Goal: Task Accomplishment & Management: Use online tool/utility

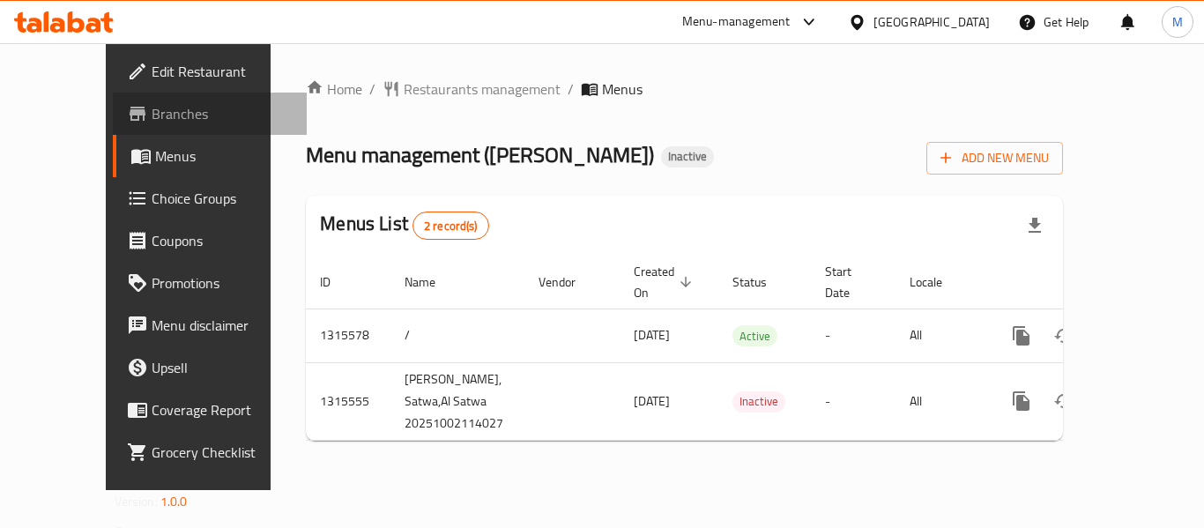
click at [152, 119] on span "Branches" at bounding box center [222, 113] width 141 height 21
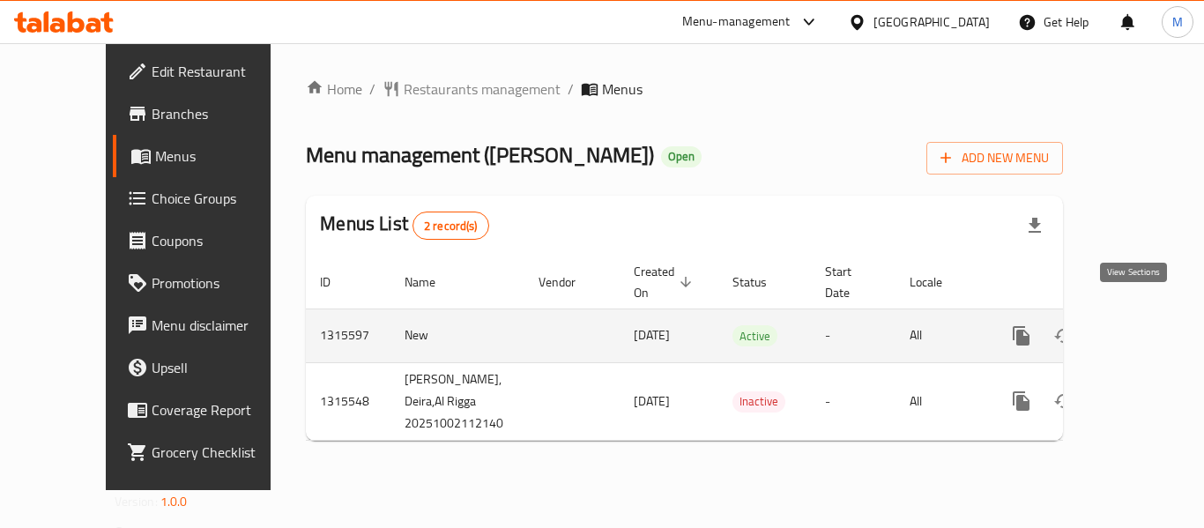
click at [1138, 325] on icon "enhanced table" at bounding box center [1148, 335] width 21 height 21
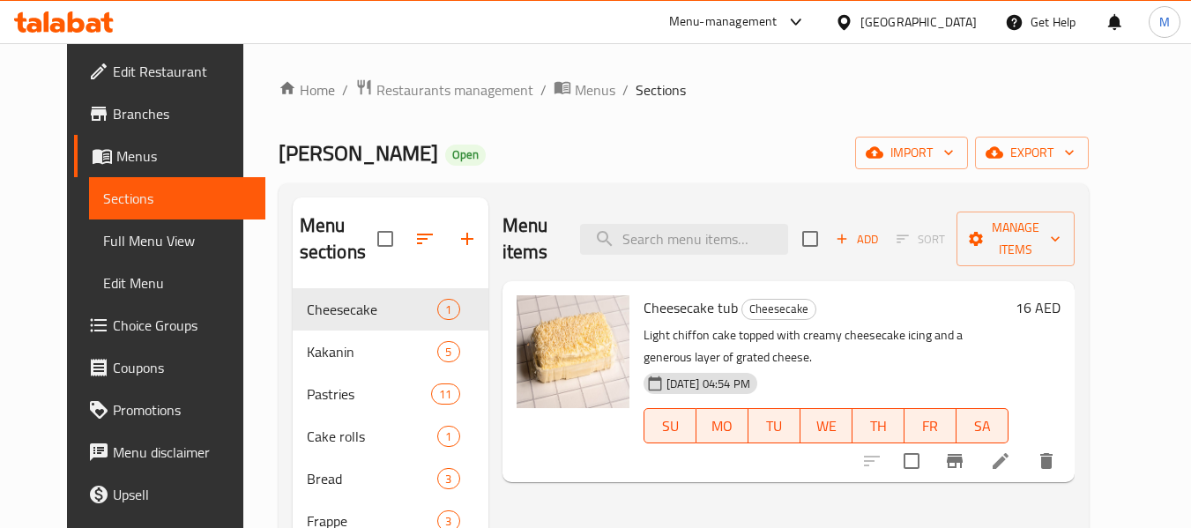
click at [103, 235] on span "Full Menu View" at bounding box center [177, 240] width 149 height 21
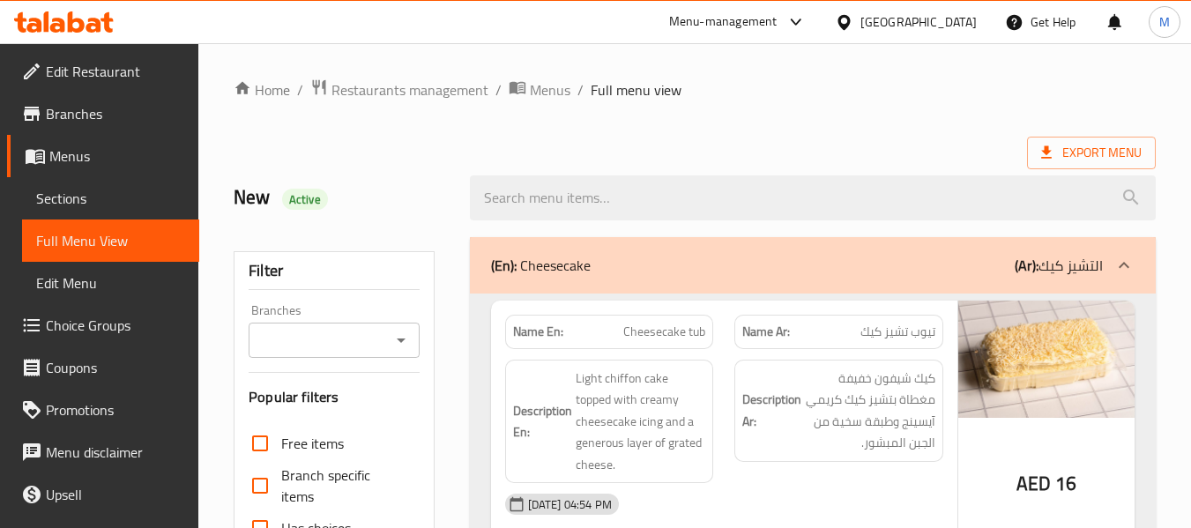
click at [522, 332] on strong "Name En:" at bounding box center [538, 332] width 50 height 19
copy strong "Name En:"
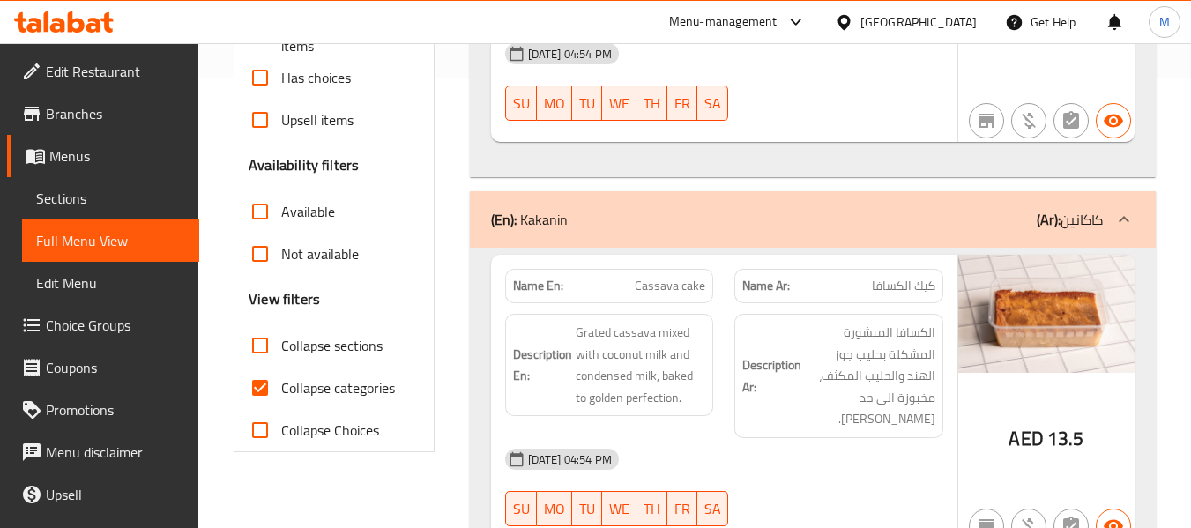
click at [346, 393] on span "Collapse categories" at bounding box center [338, 387] width 114 height 21
click at [281, 393] on input "Collapse categories" at bounding box center [260, 388] width 42 height 42
checkbox input "false"
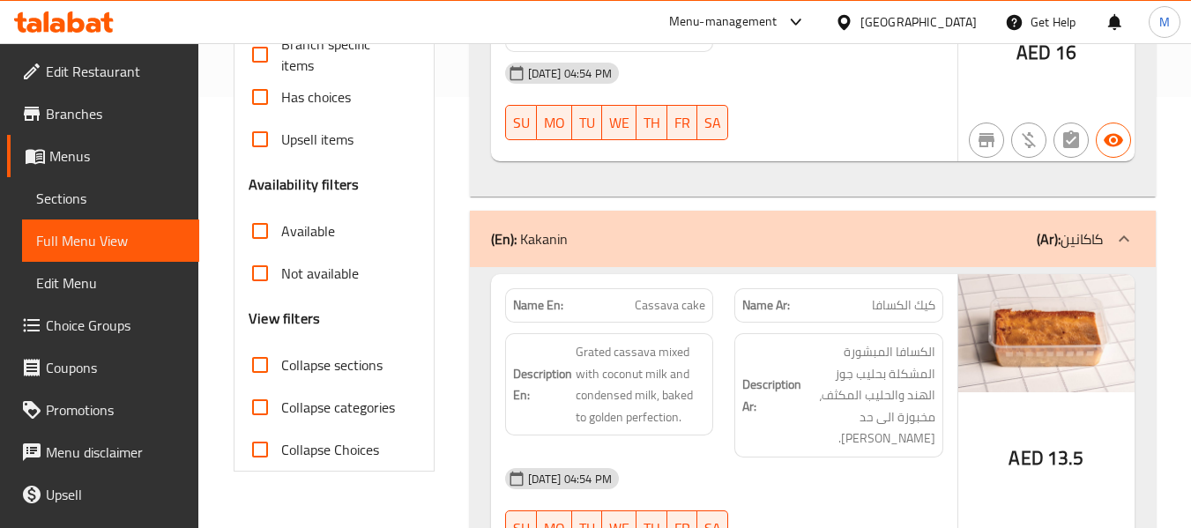
scroll to position [0, 0]
